Goal: Find specific page/section: Find specific page/section

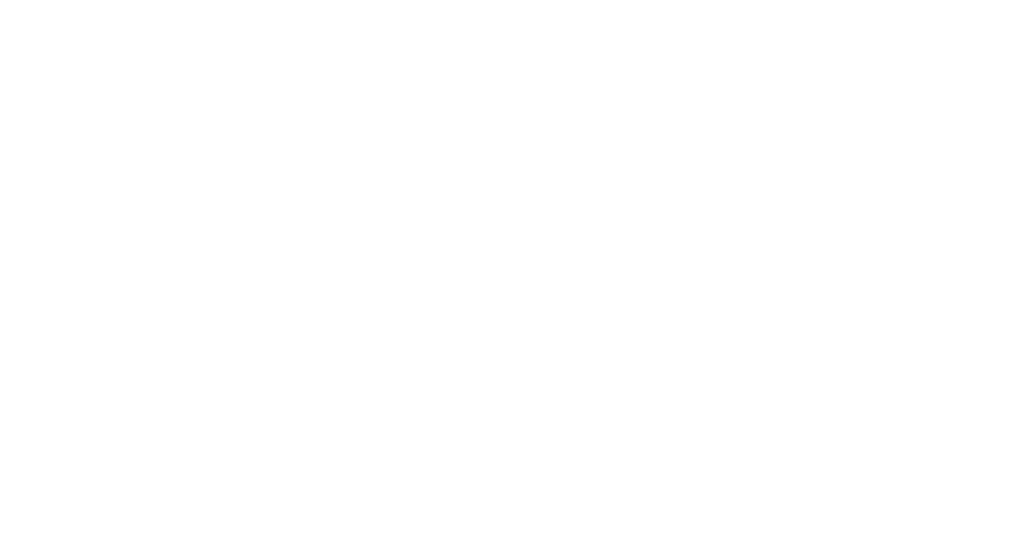
select select "Song"
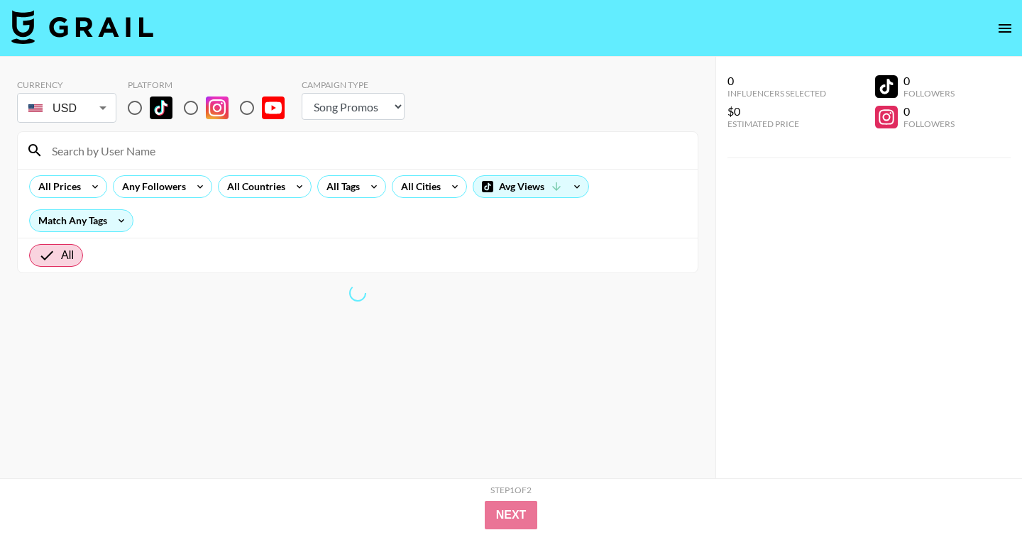
click at [241, 159] on input at bounding box center [366, 150] width 646 height 23
paste input "hayl8"
type input "hayl8"
click at [140, 105] on input "radio" at bounding box center [135, 108] width 30 height 30
radio input "true"
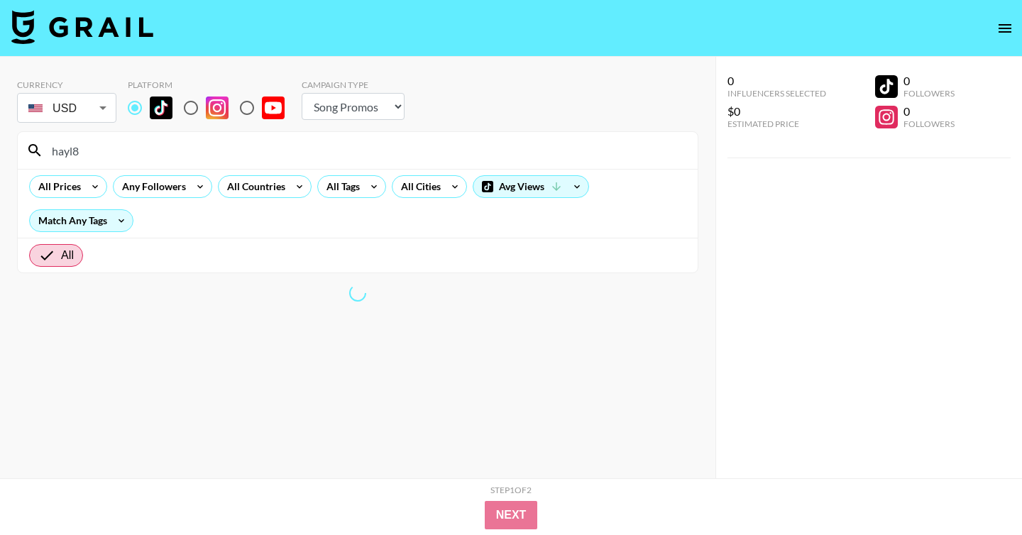
click at [315, 152] on input "hayl8" at bounding box center [366, 150] width 646 height 23
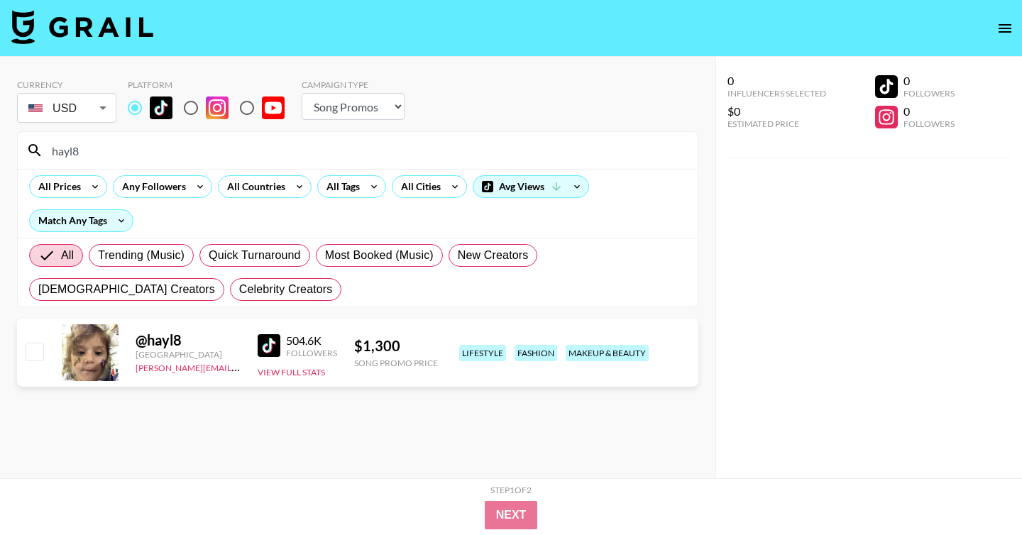
click at [213, 155] on input "hayl8" at bounding box center [366, 150] width 646 height 23
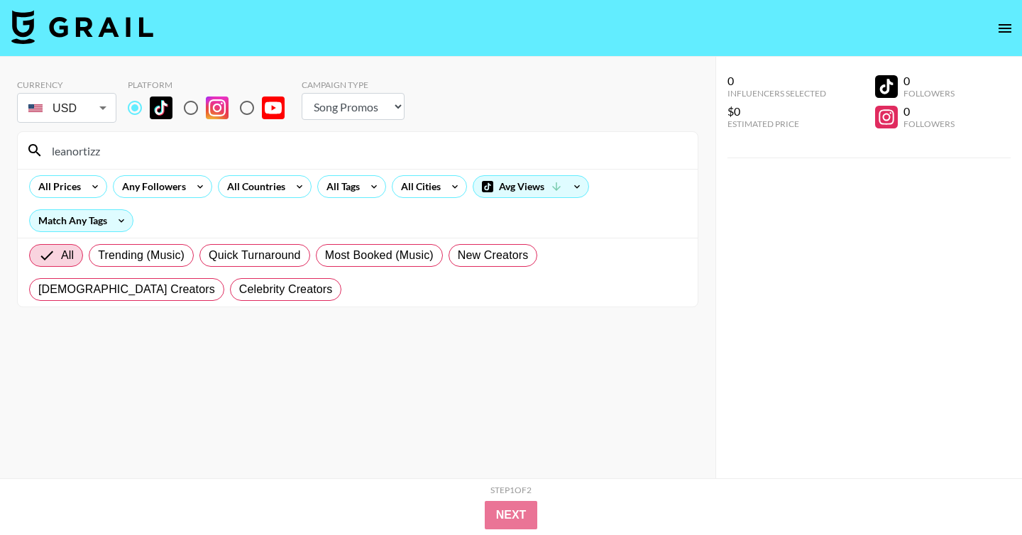
paste input "paigetaylor"
type input "paigetaylor"
